Goal: Task Accomplishment & Management: Complete application form

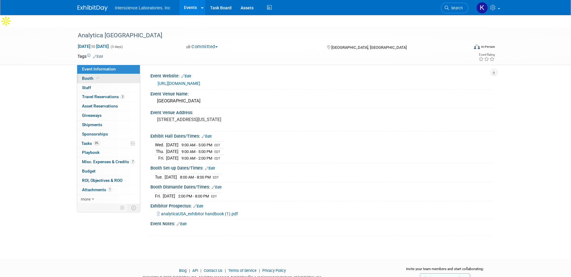
click at [92, 76] on span "Booth" at bounding box center [91, 78] width 18 height 5
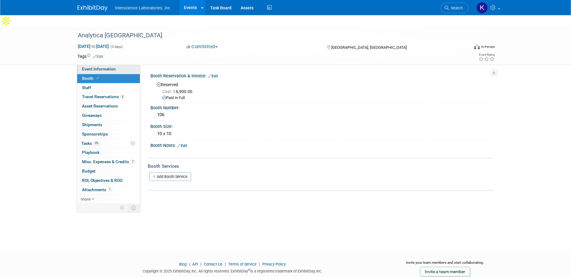
click at [101, 67] on span "Event Information" at bounding box center [99, 69] width 34 height 5
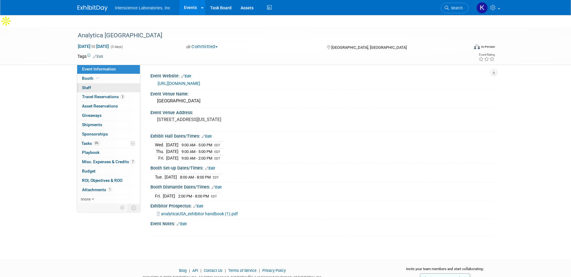
click at [88, 85] on span "Staff 0" at bounding box center [86, 87] width 9 height 5
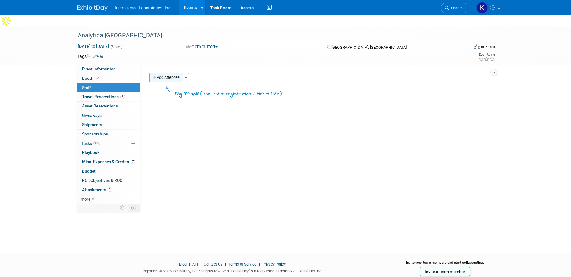
click at [167, 73] on button "Add Attendee" at bounding box center [166, 78] width 34 height 10
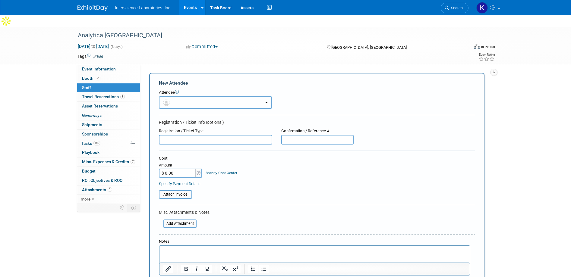
click at [266, 96] on button "button" at bounding box center [215, 102] width 113 height 12
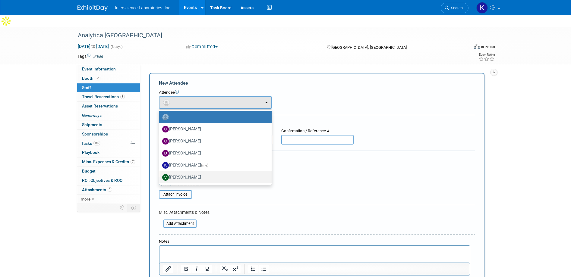
click at [232, 173] on label "[PERSON_NAME]" at bounding box center [213, 178] width 103 height 10
click at [160, 175] on input "[PERSON_NAME]" at bounding box center [158, 177] width 4 height 4
select select "7ebf982d-5bbd-499c-87f5-dec650d2ab18"
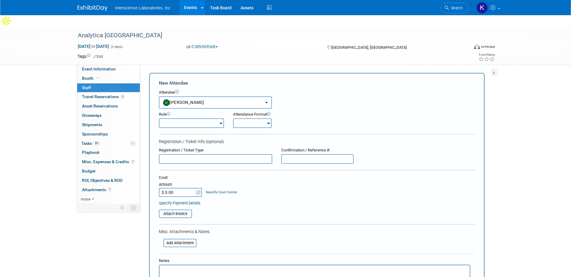
click at [197, 118] on select "Demonstrator Host Planner Presenter Sales Representative Set-up/Dismantle Crew …" at bounding box center [191, 123] width 65 height 10
select select "4"
click at [159, 118] on select "Demonstrator Host Planner Presenter Sales Representative Set-up/Dismantle Crew …" at bounding box center [191, 123] width 65 height 10
click at [268, 118] on select "Onsite Remote" at bounding box center [252, 123] width 39 height 10
select select "1"
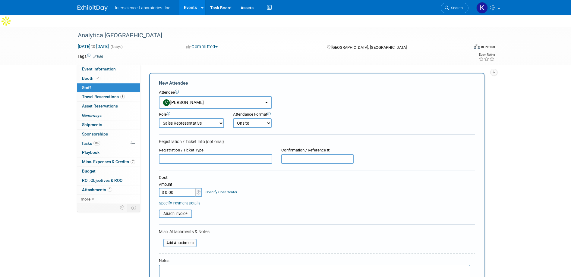
click at [233, 118] on select "Onsite Remote" at bounding box center [252, 123] width 39 height 10
click at [240, 154] on input "text" at bounding box center [215, 159] width 113 height 10
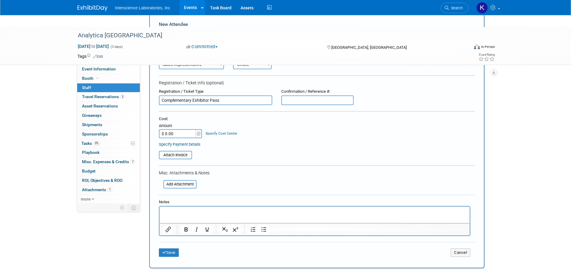
scroll to position [84, 0]
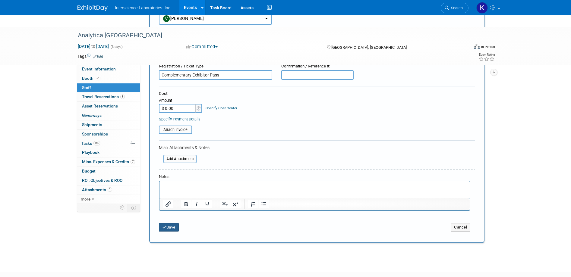
type input "Complementary Exhibitor Pass"
click at [171, 223] on button "Save" at bounding box center [169, 227] width 20 height 8
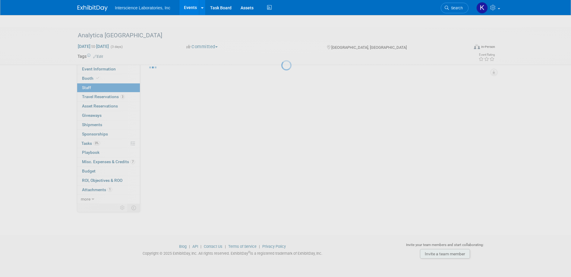
scroll to position [6, 0]
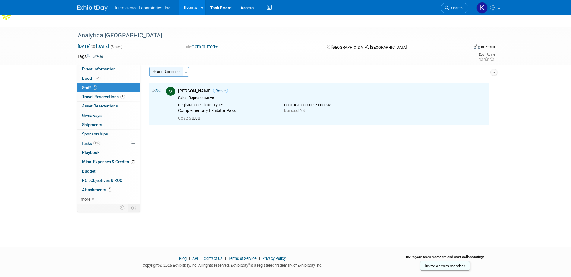
click at [175, 67] on button "Add Attendee" at bounding box center [166, 72] width 34 height 10
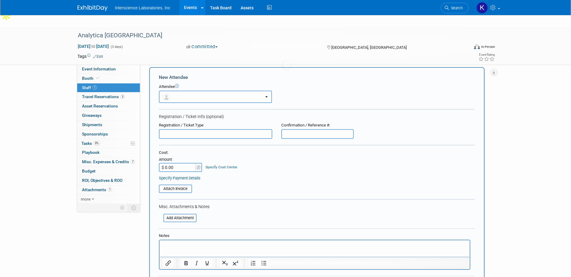
scroll to position [0, 0]
click at [267, 96] on b "button" at bounding box center [266, 96] width 2 height 1
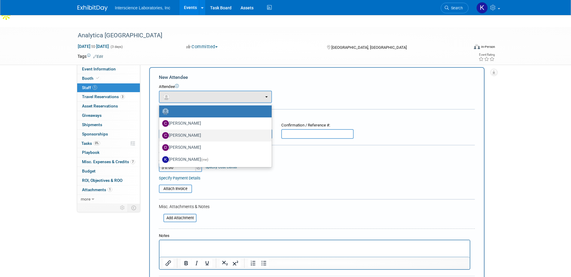
click at [246, 131] on label "[PERSON_NAME]" at bounding box center [213, 136] width 103 height 10
click at [160, 133] on input "[PERSON_NAME]" at bounding box center [158, 135] width 4 height 4
select select "330c9286-80b2-43d4-b7e6-f1155a6c5fe1"
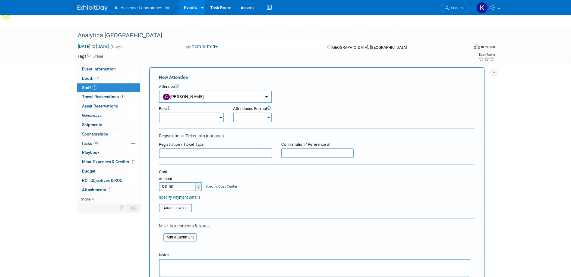
click at [205, 113] on select "Demonstrator Host Planner Presenter Sales Representative Set-up/Dismantle Crew …" at bounding box center [191, 118] width 65 height 10
select select "4"
click at [159, 113] on select "Demonstrator Host Planner Presenter Sales Representative Set-up/Dismantle Crew …" at bounding box center [191, 118] width 65 height 10
click at [263, 113] on select "Onsite Remote" at bounding box center [252, 118] width 39 height 10
select select "1"
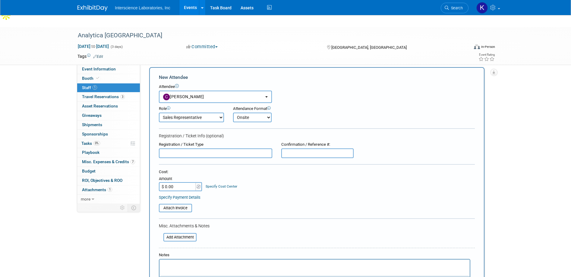
click at [233, 113] on select "Onsite Remote" at bounding box center [252, 118] width 39 height 10
click at [235, 149] on input "text" at bounding box center [215, 154] width 113 height 10
type input "Paid exhibitor pass"
click at [179, 182] on input "$ 0.00" at bounding box center [178, 186] width 38 height 9
type input "$ 46.00"
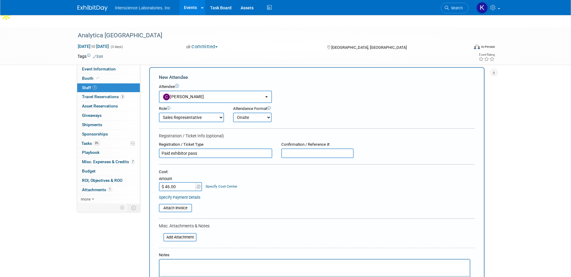
scroll to position [158, 0]
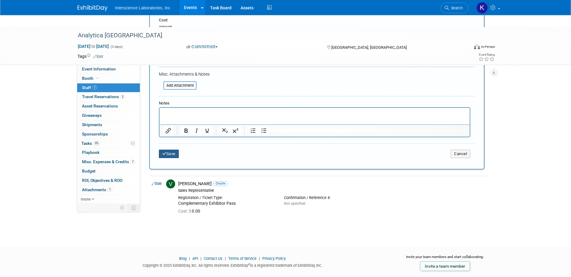
click at [173, 150] on button "Save" at bounding box center [169, 154] width 20 height 8
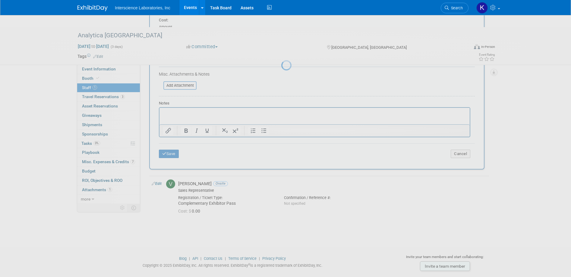
scroll to position [6, 0]
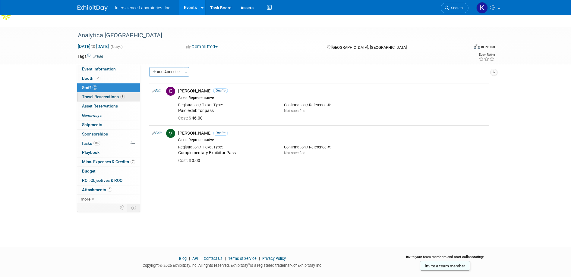
click at [103, 94] on span "Travel Reservations 3" at bounding box center [103, 96] width 43 height 5
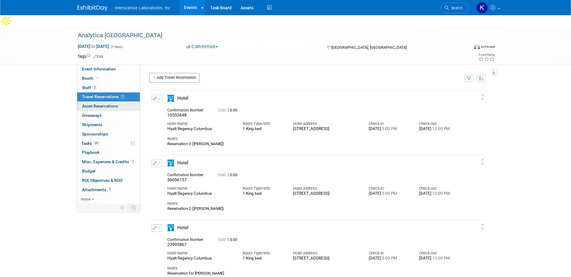
click at [100, 104] on span "Asset Reservations 0" at bounding box center [100, 106] width 36 height 5
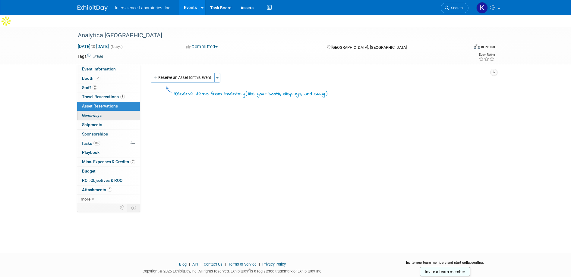
click at [92, 113] on span "Giveaways 0" at bounding box center [92, 115] width 20 height 5
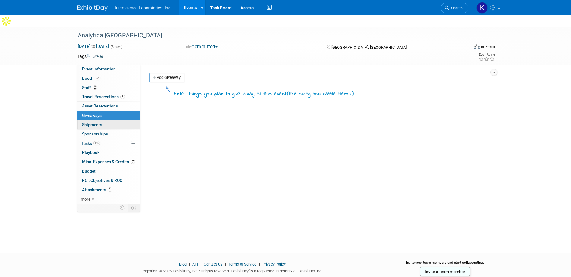
click at [93, 122] on span "Shipments 0" at bounding box center [92, 124] width 20 height 5
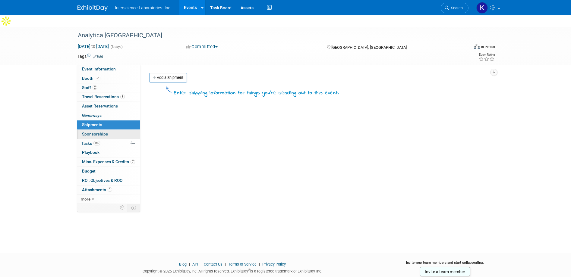
click at [93, 132] on span "Sponsorships 0" at bounding box center [95, 134] width 26 height 5
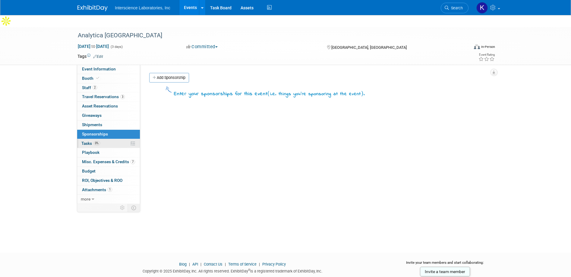
click at [86, 141] on span "Tasks 0%" at bounding box center [90, 143] width 19 height 5
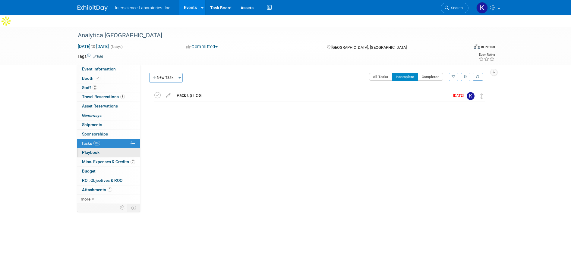
click at [90, 150] on span "Playbook 0" at bounding box center [90, 152] width 17 height 5
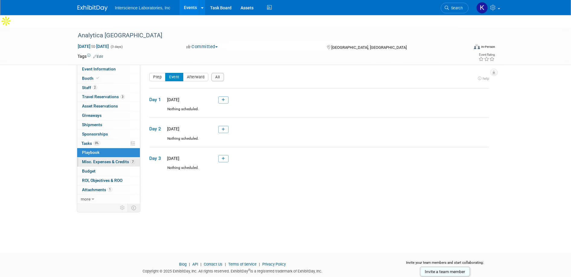
click at [91, 159] on span "Misc. Expenses & Credits 7" at bounding box center [108, 161] width 53 height 5
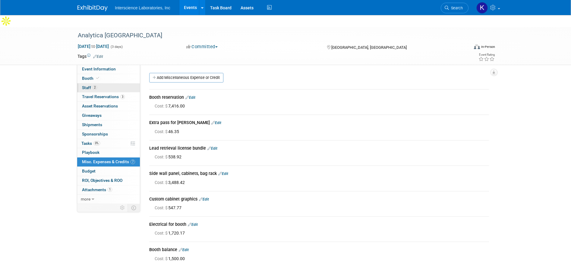
click at [85, 85] on span "Staff 2" at bounding box center [89, 87] width 15 height 5
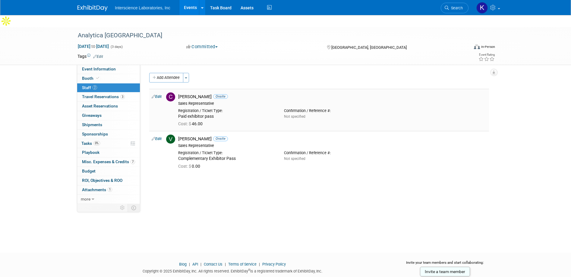
click at [159, 95] on link "Edit" at bounding box center [157, 97] width 10 height 4
select select "330c9286-80b2-43d4-b7e6-f1155a6c5fe1"
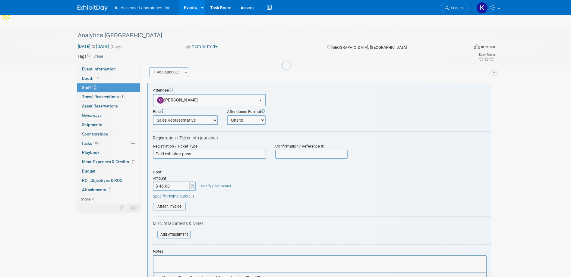
scroll to position [8, 0]
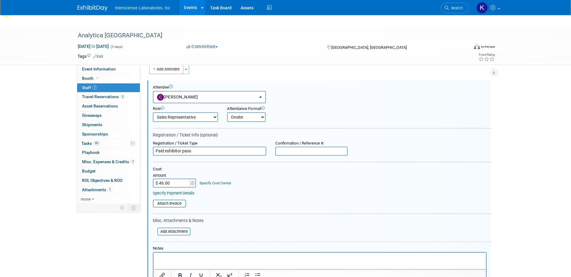
click at [170, 179] on input "$ 46.00" at bounding box center [172, 183] width 38 height 9
type input "$ 46.35"
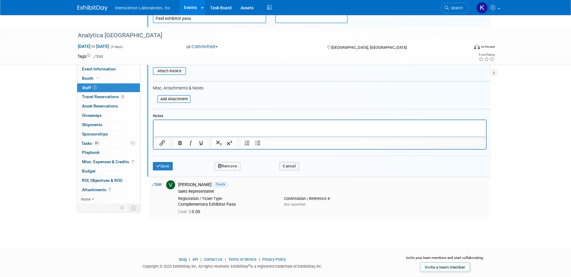
scroll to position [142, 0]
click at [162, 161] on button "Save" at bounding box center [163, 165] width 20 height 8
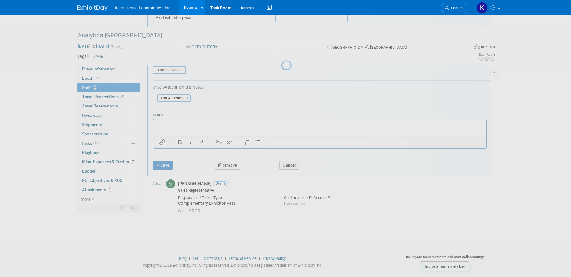
scroll to position [6, 0]
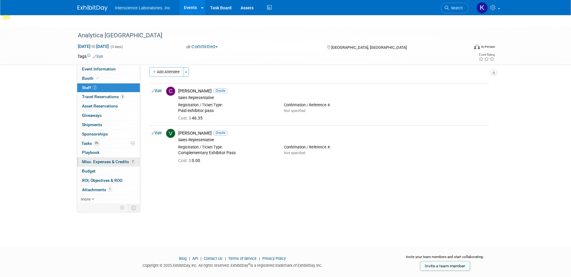
click at [96, 159] on span "Misc. Expenses & Credits 7" at bounding box center [108, 161] width 53 height 5
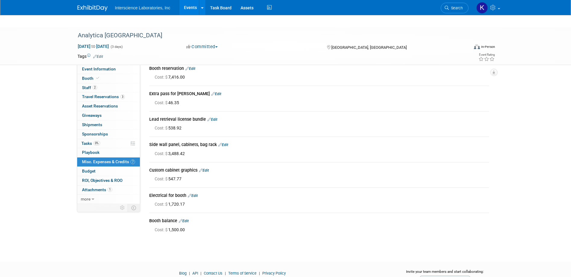
scroll to position [31, 0]
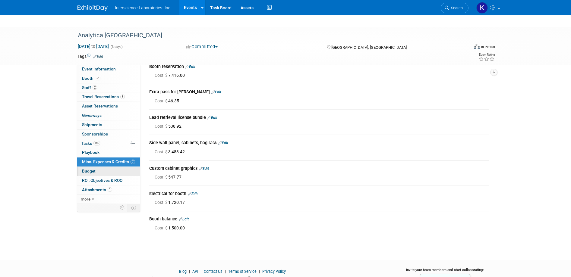
click at [105, 167] on link "Budget" at bounding box center [108, 171] width 63 height 9
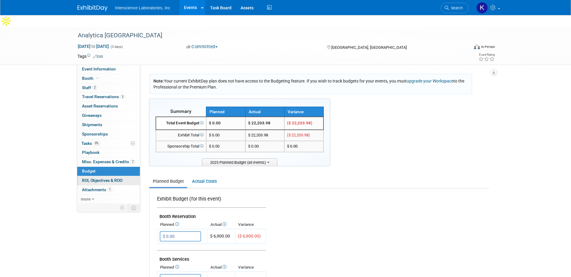
click at [101, 178] on span "ROI, Objectives & ROO 0" at bounding box center [102, 180] width 40 height 5
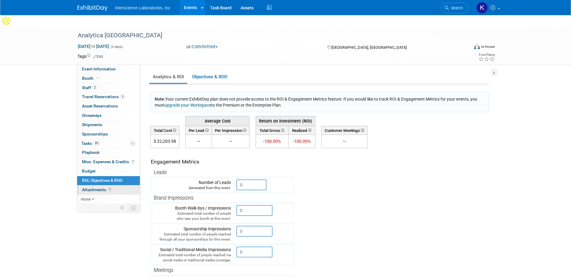
click at [99, 188] on span "Attachments 1" at bounding box center [97, 190] width 30 height 5
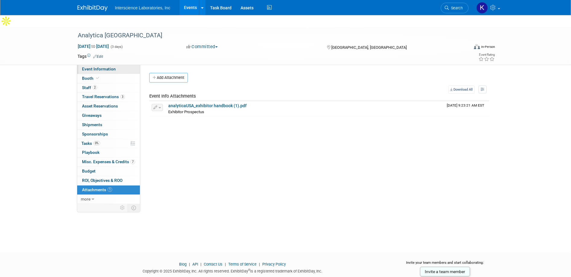
click at [103, 67] on span "Event Information" at bounding box center [99, 69] width 34 height 5
